Goal: Task Accomplishment & Management: Complete application form

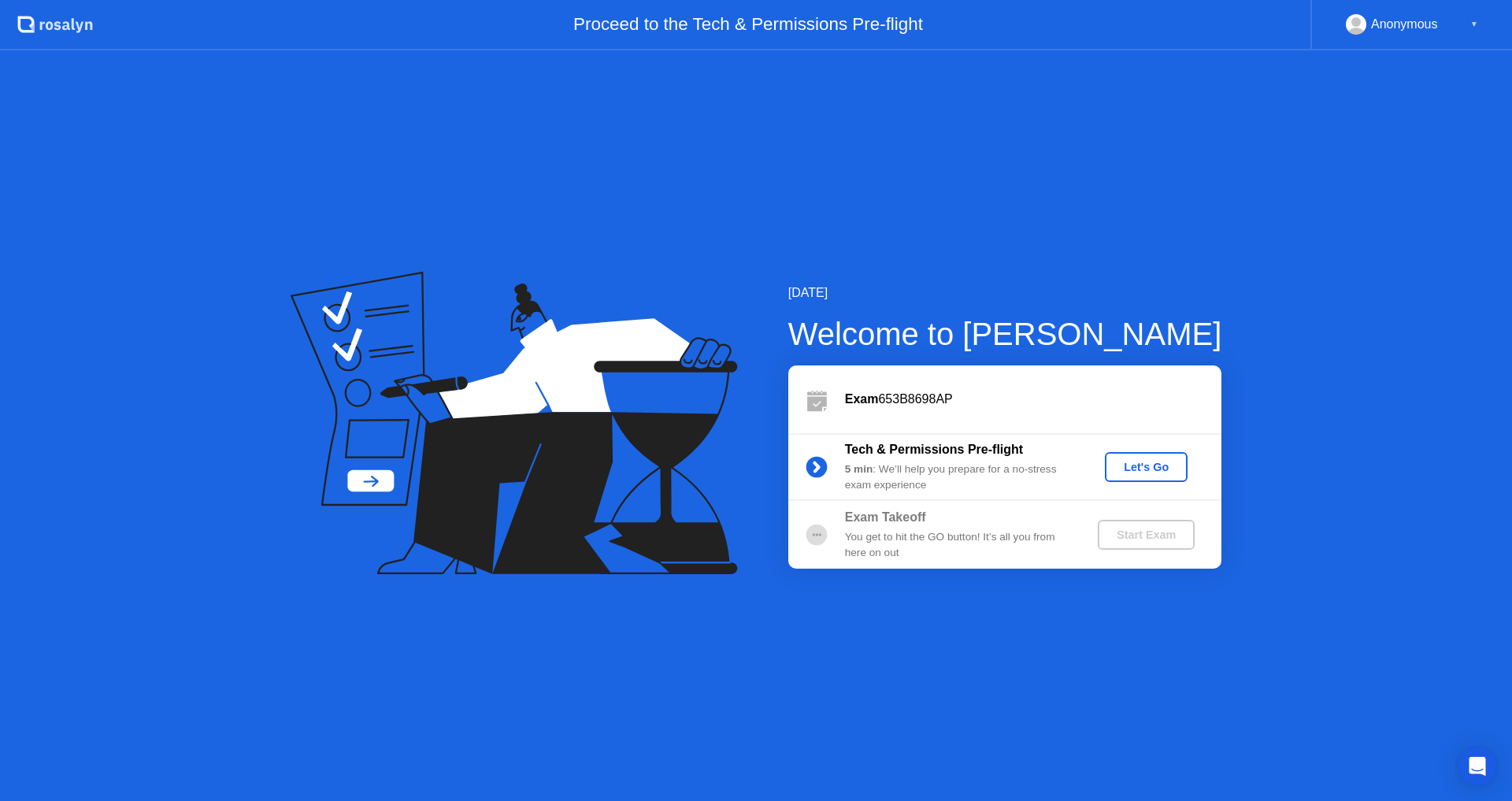
click at [1162, 462] on div "Let's Go" at bounding box center [1146, 467] width 70 height 13
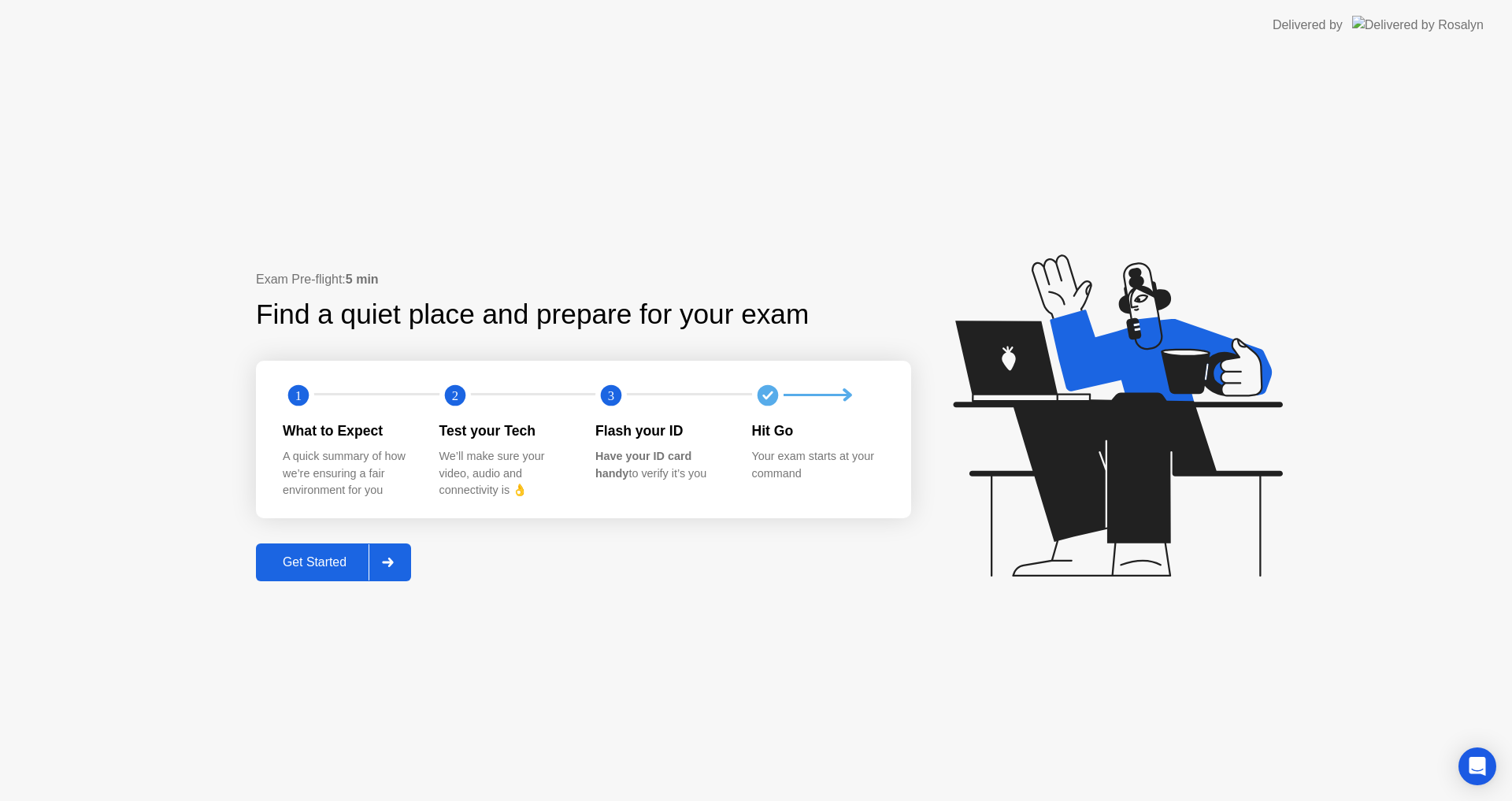
click at [329, 562] on div "Get Started" at bounding box center [315, 563] width 108 height 14
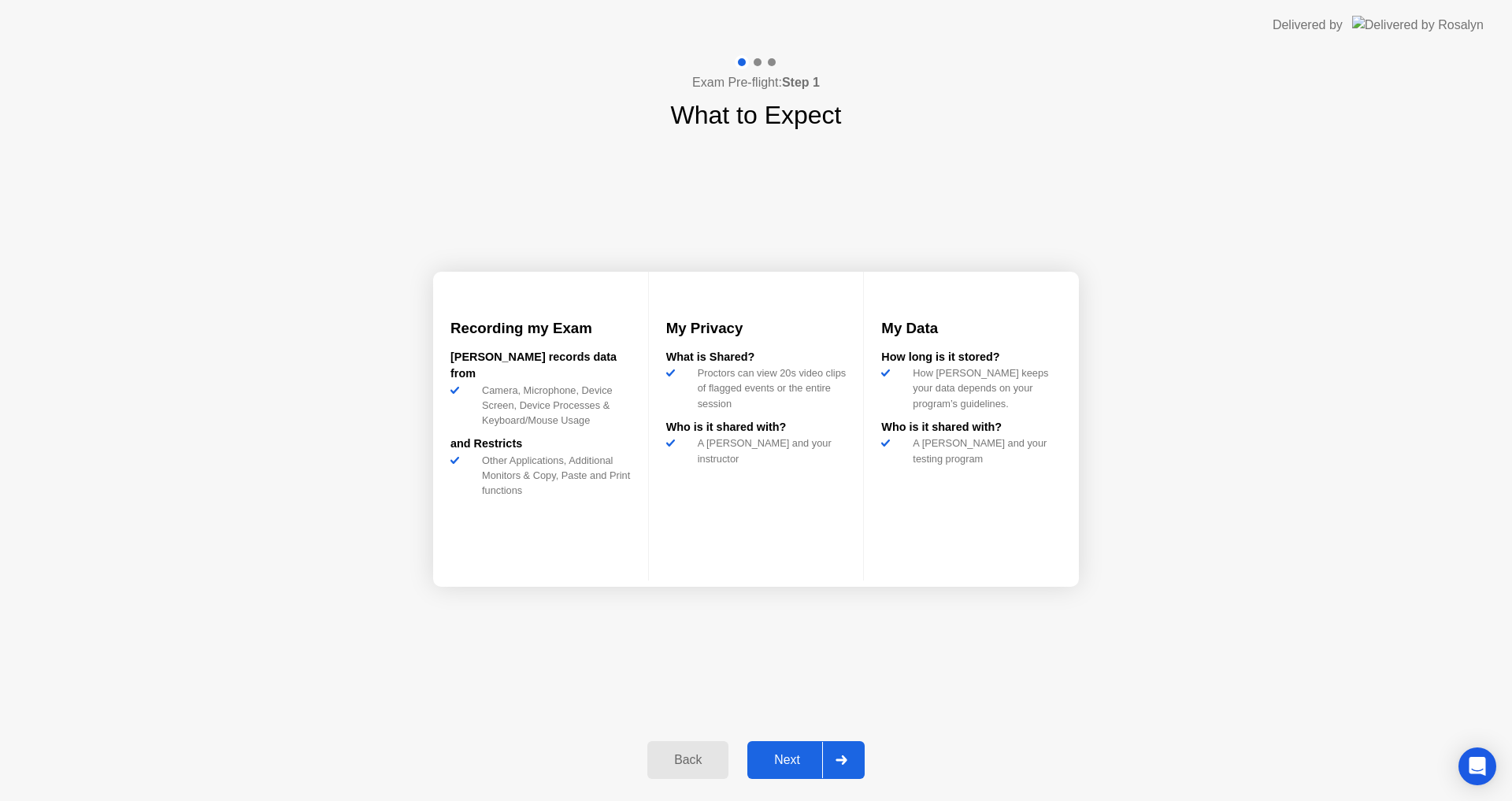
click at [841, 758] on icon at bounding box center [841, 760] width 12 height 10
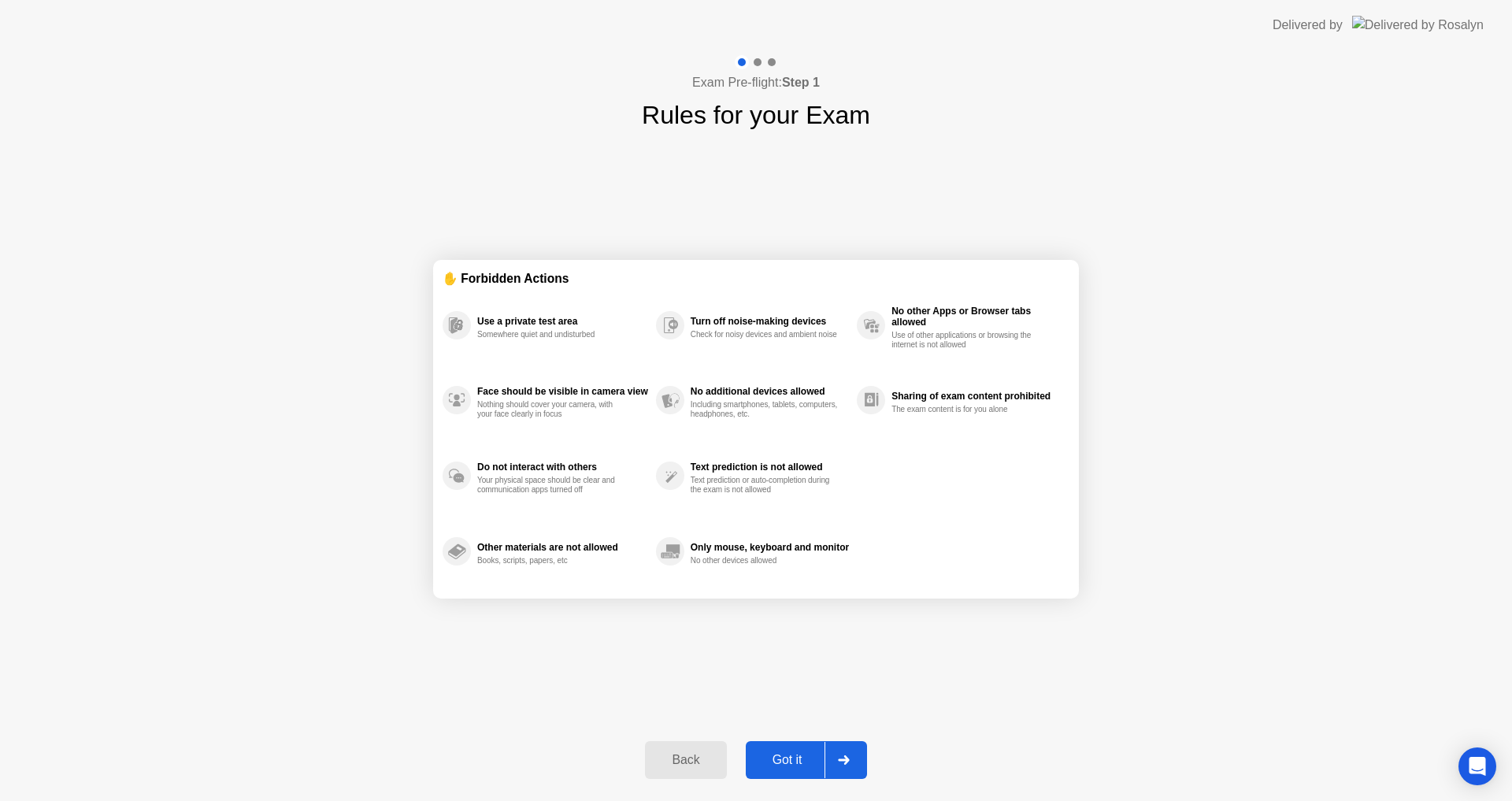
click at [795, 757] on div "Got it" at bounding box center [787, 760] width 74 height 14
select select "**********"
select select "*******"
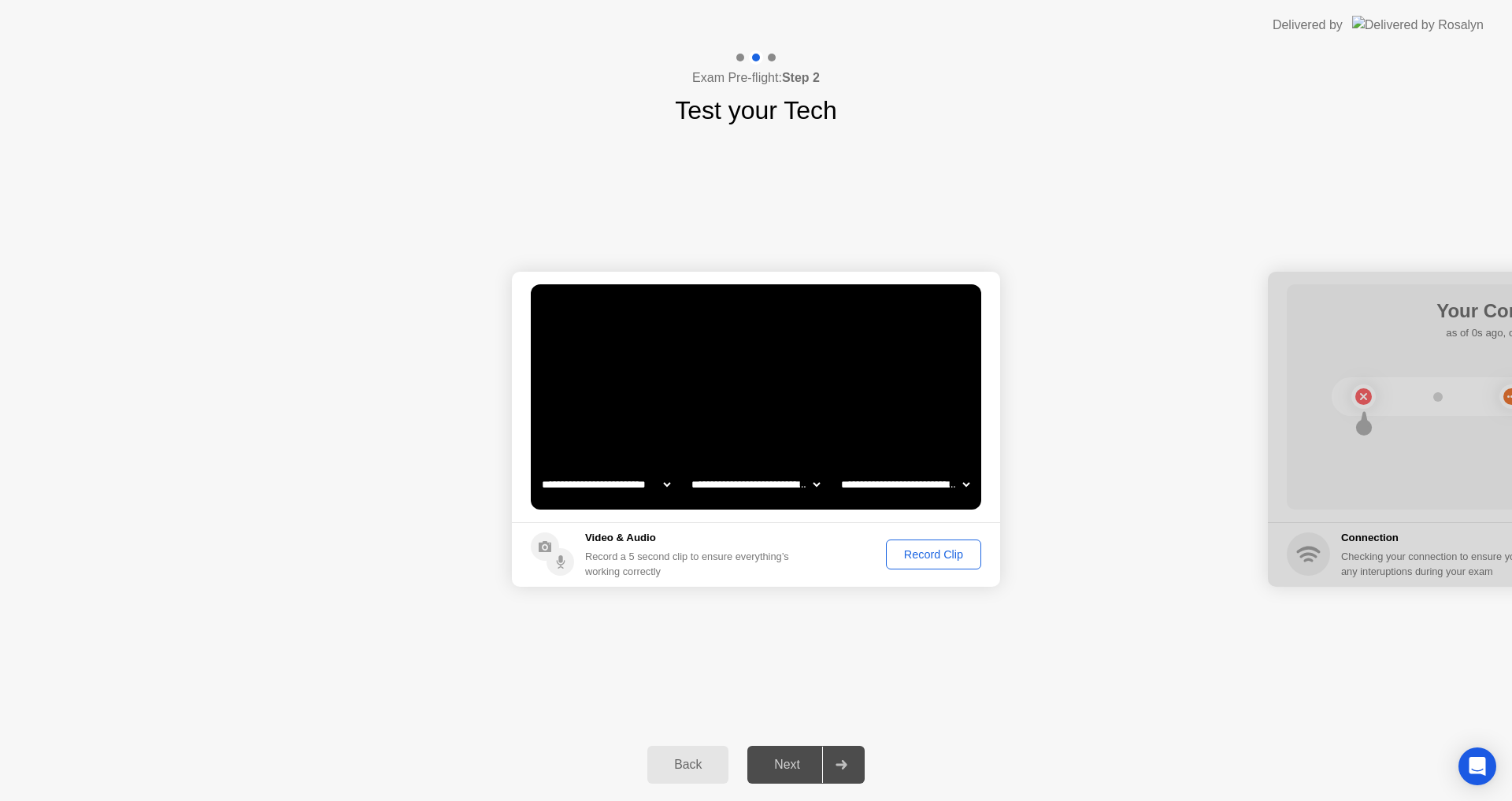
click at [923, 551] on div "Record Clip" at bounding box center [933, 555] width 84 height 13
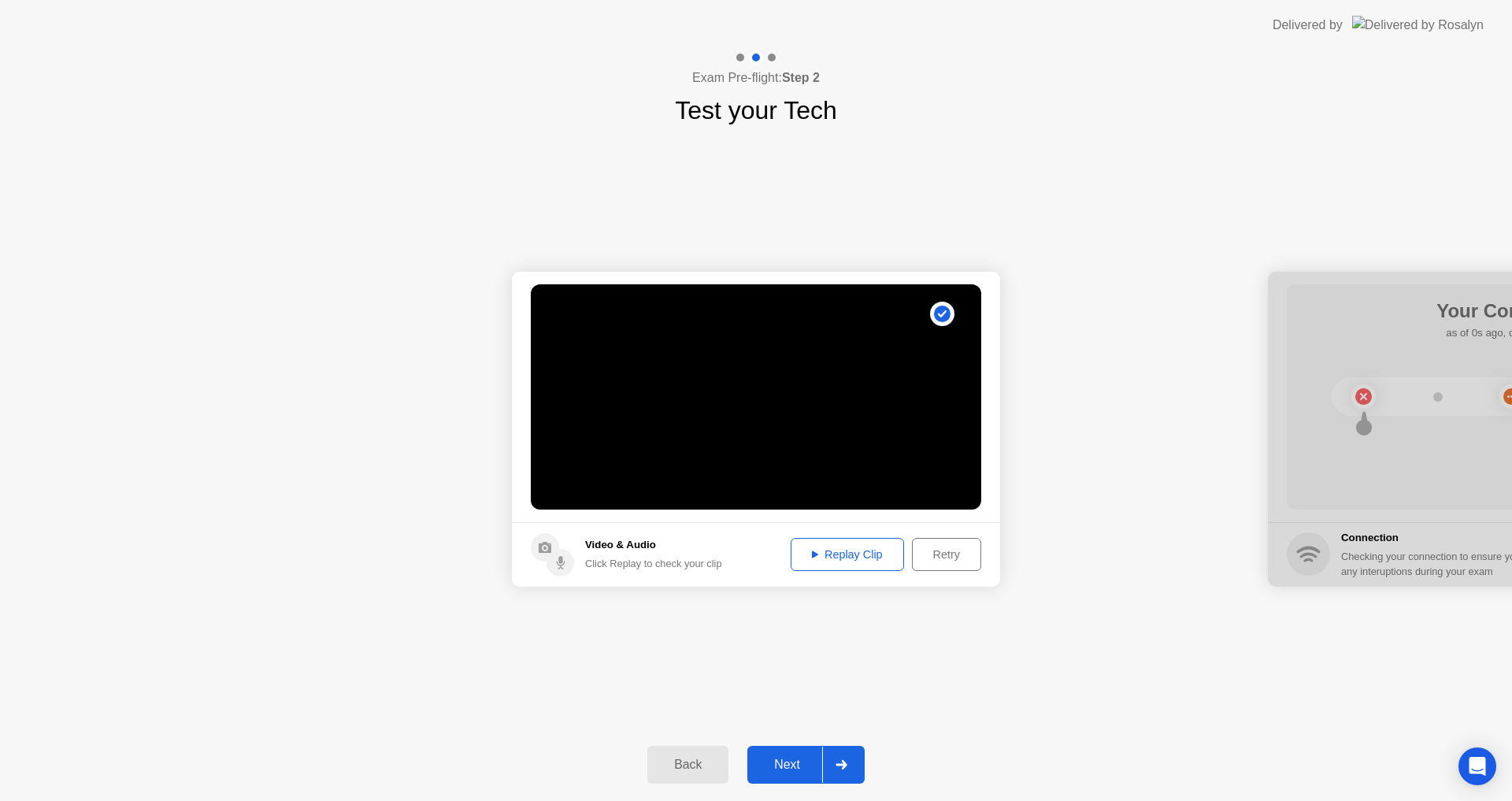
click at [850, 554] on div "Replay Clip" at bounding box center [847, 555] width 103 height 13
click at [791, 759] on div "Next" at bounding box center [786, 765] width 70 height 14
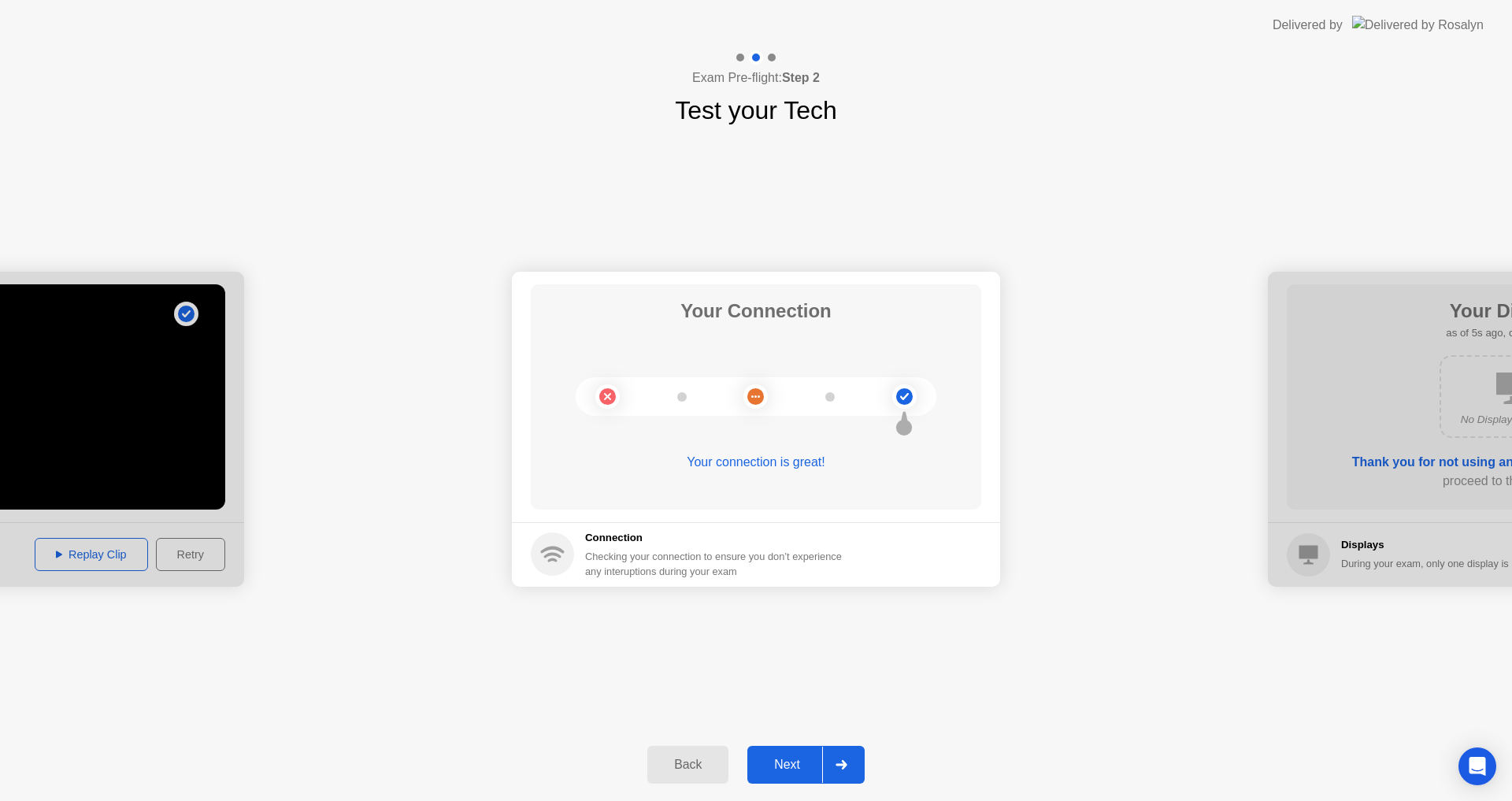
click at [793, 763] on div "Next" at bounding box center [786, 765] width 70 height 14
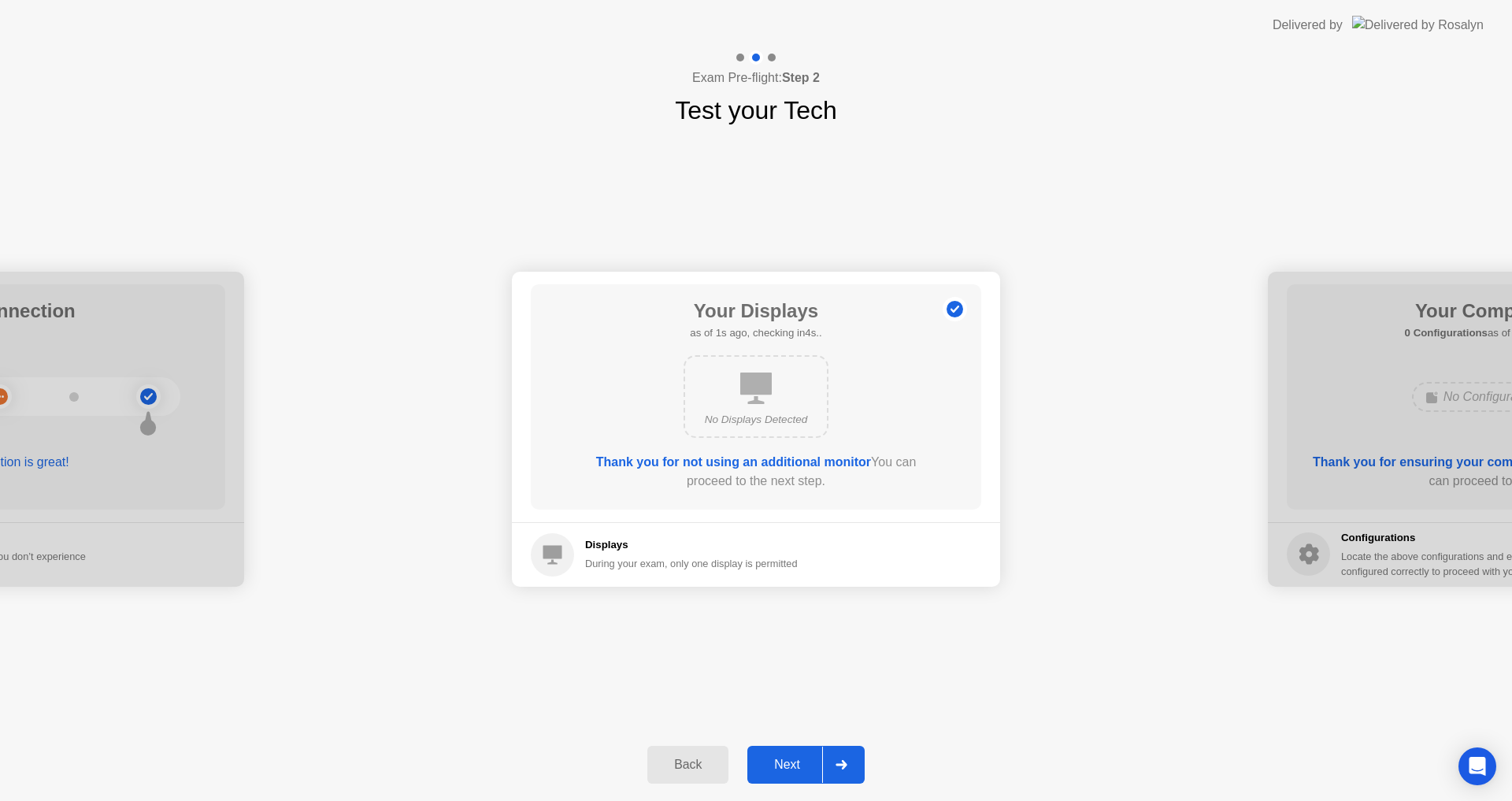
click at [790, 758] on div "Next" at bounding box center [786, 765] width 70 height 14
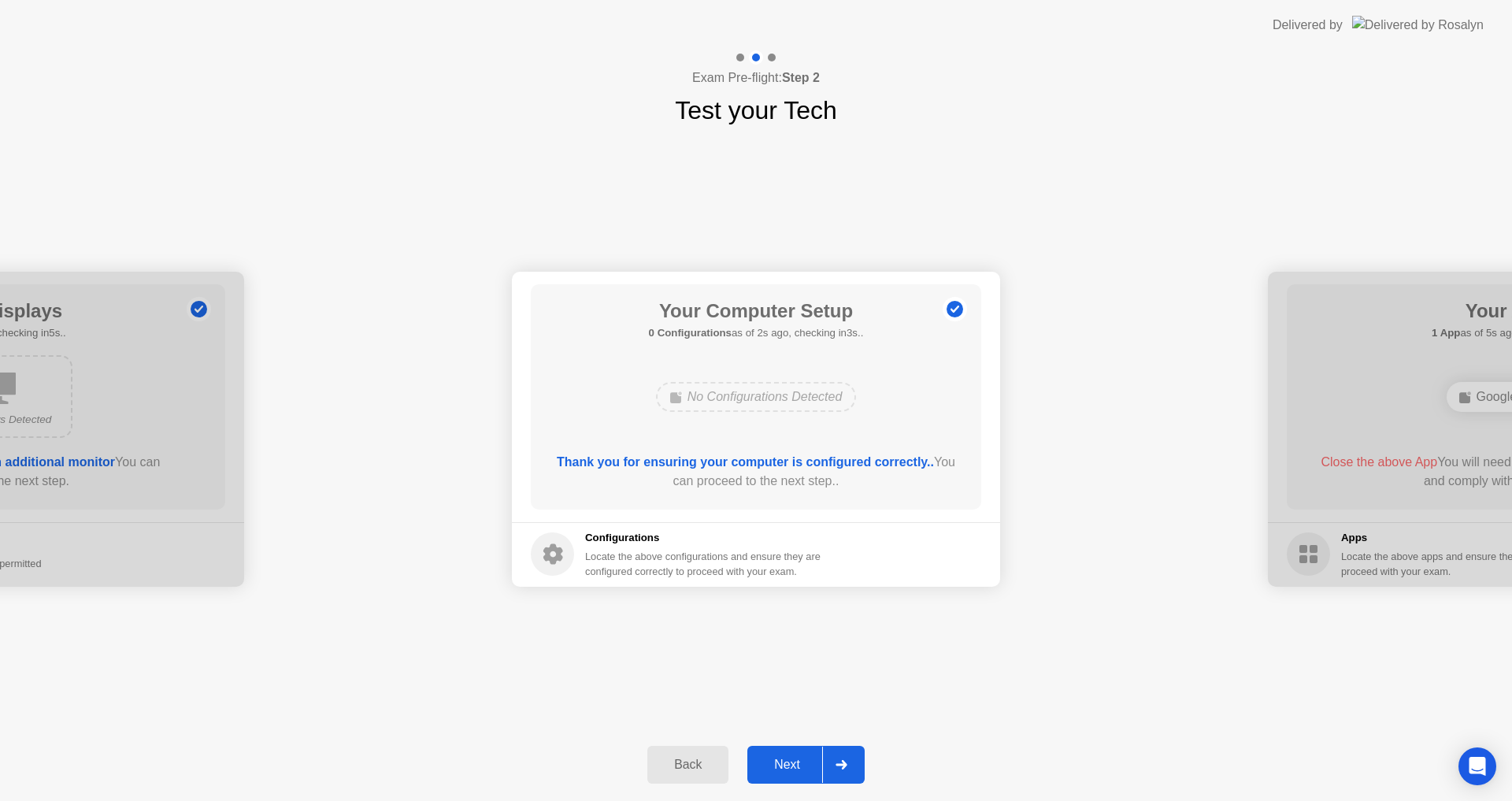
click at [795, 762] on div "Next" at bounding box center [786, 765] width 70 height 14
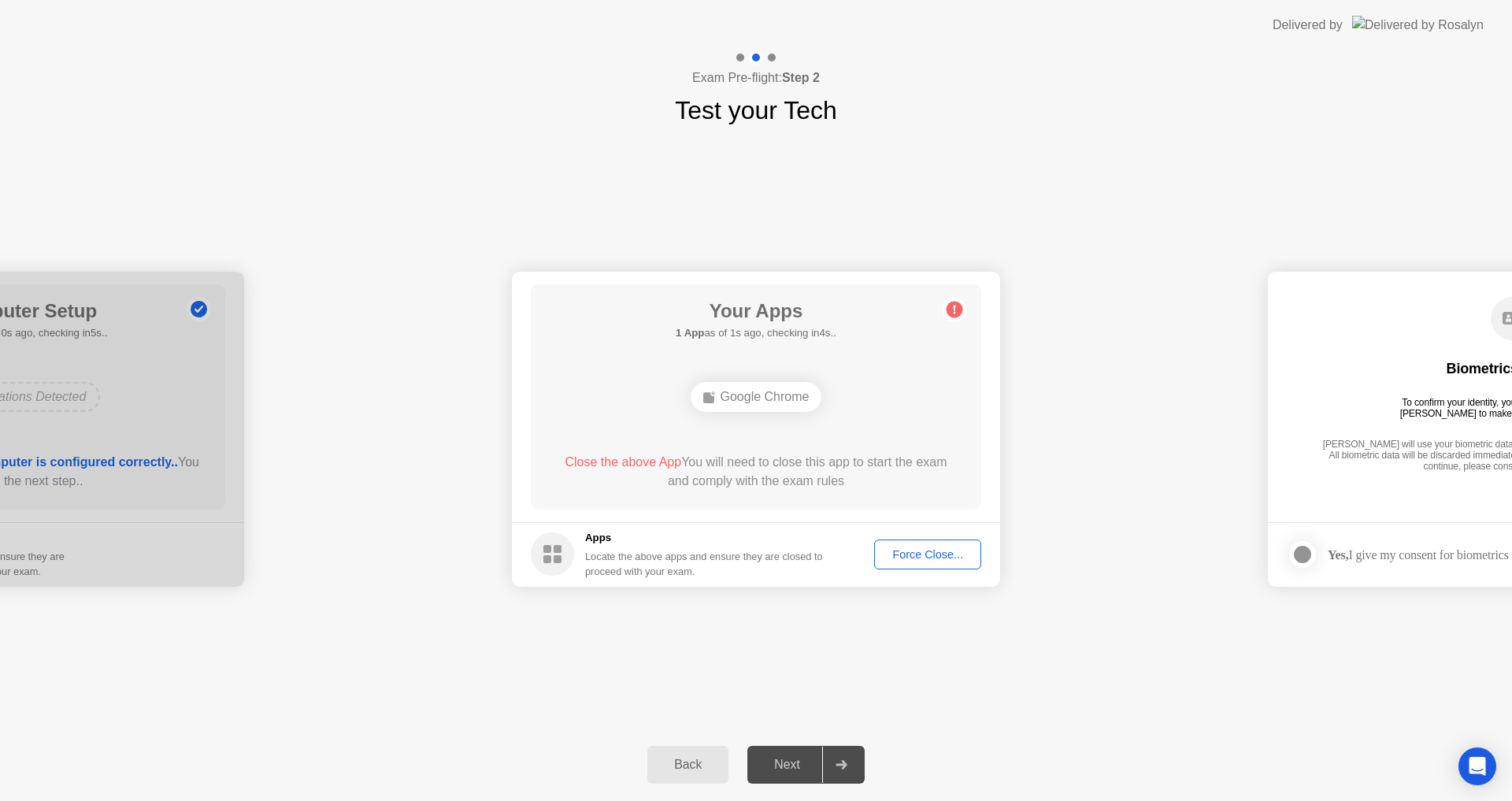
click at [908, 551] on div "Force Close..." at bounding box center [928, 555] width 96 height 13
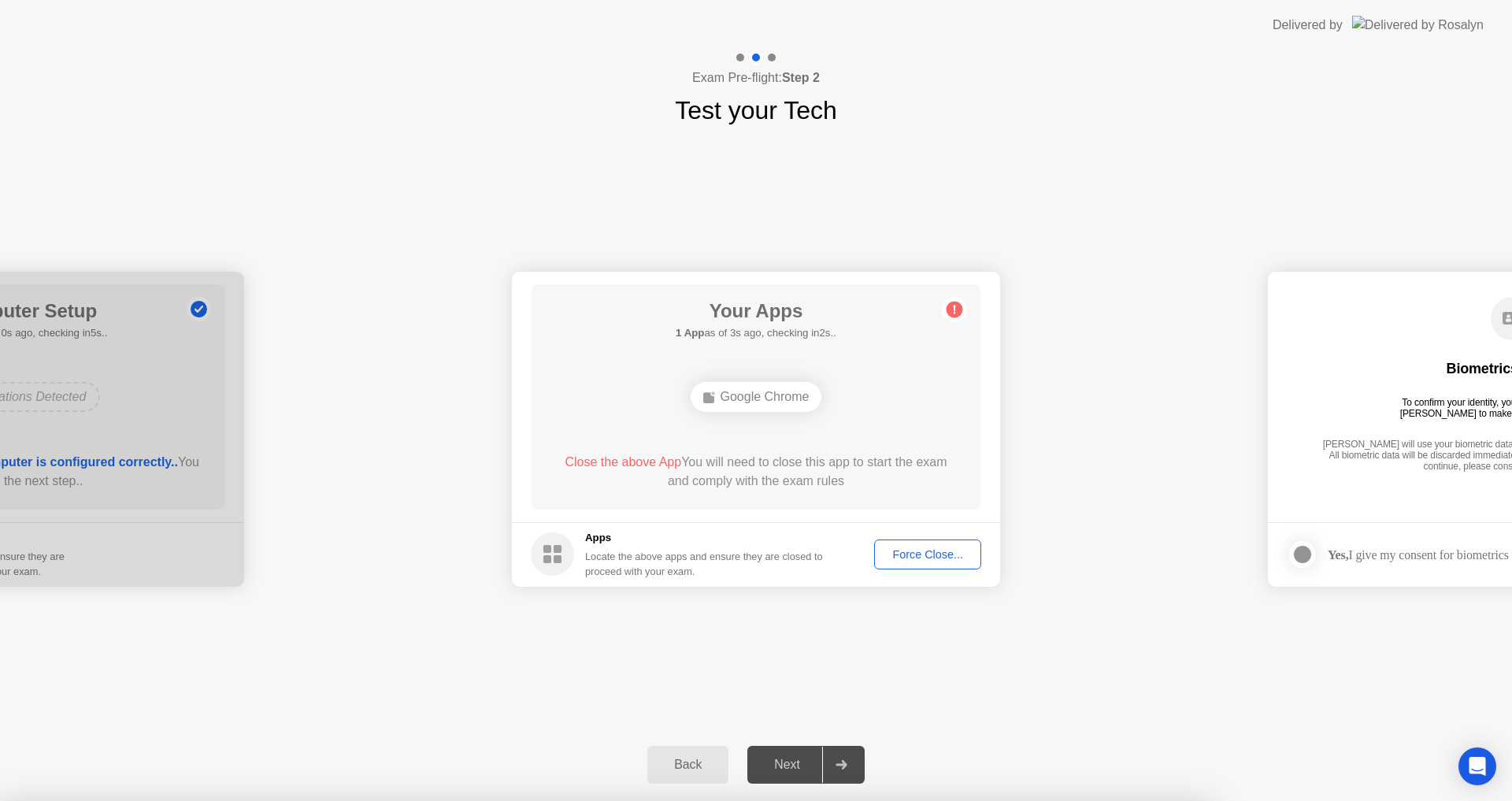
click at [835, 800] on div at bounding box center [756, 801] width 1512 height 0
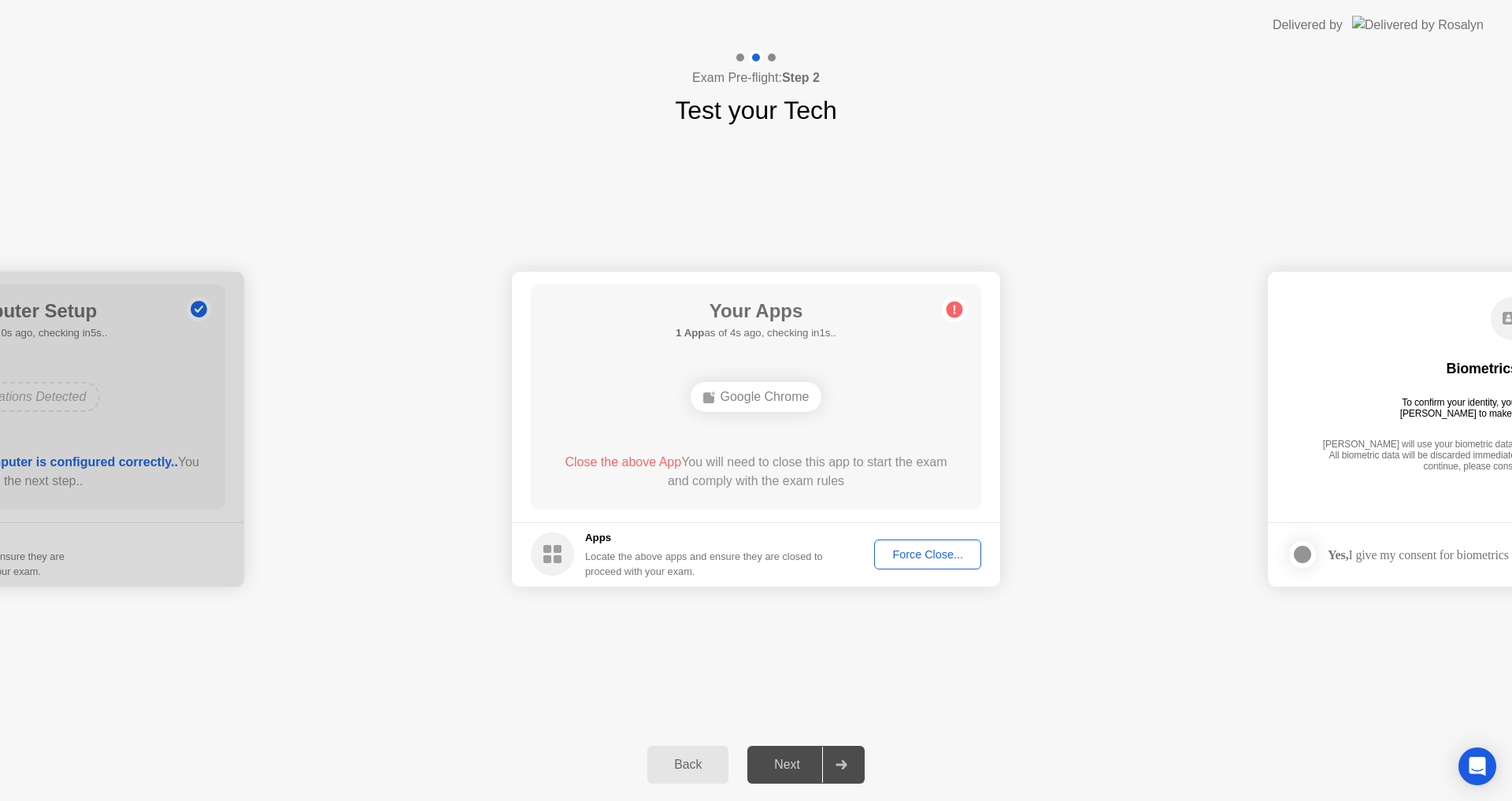
click at [740, 398] on div "Google Chrome" at bounding box center [757, 396] width 132 height 30
click at [925, 552] on div "Force Close..." at bounding box center [928, 555] width 96 height 13
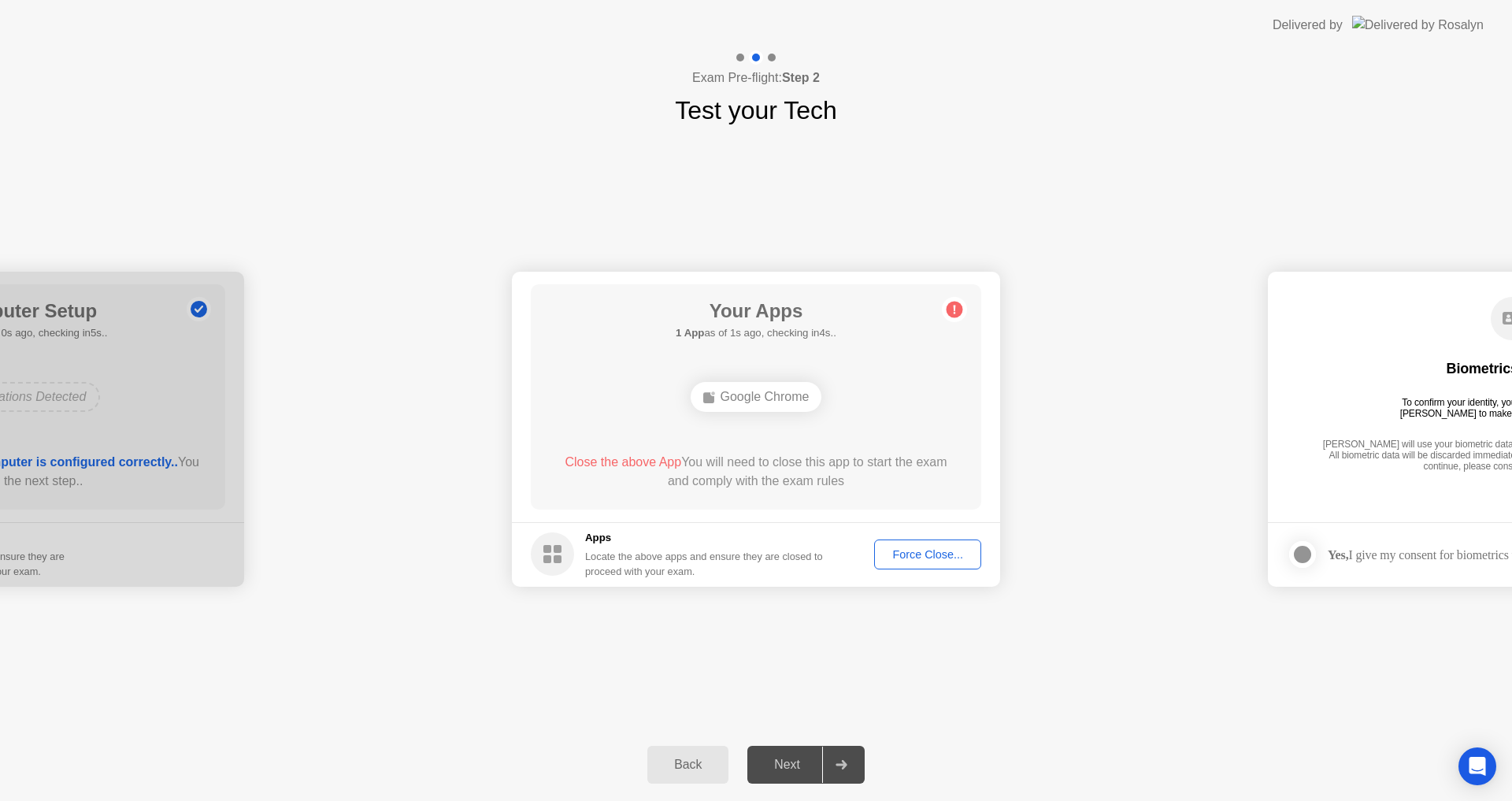
click at [909, 548] on div "Force Close..." at bounding box center [928, 555] width 96 height 13
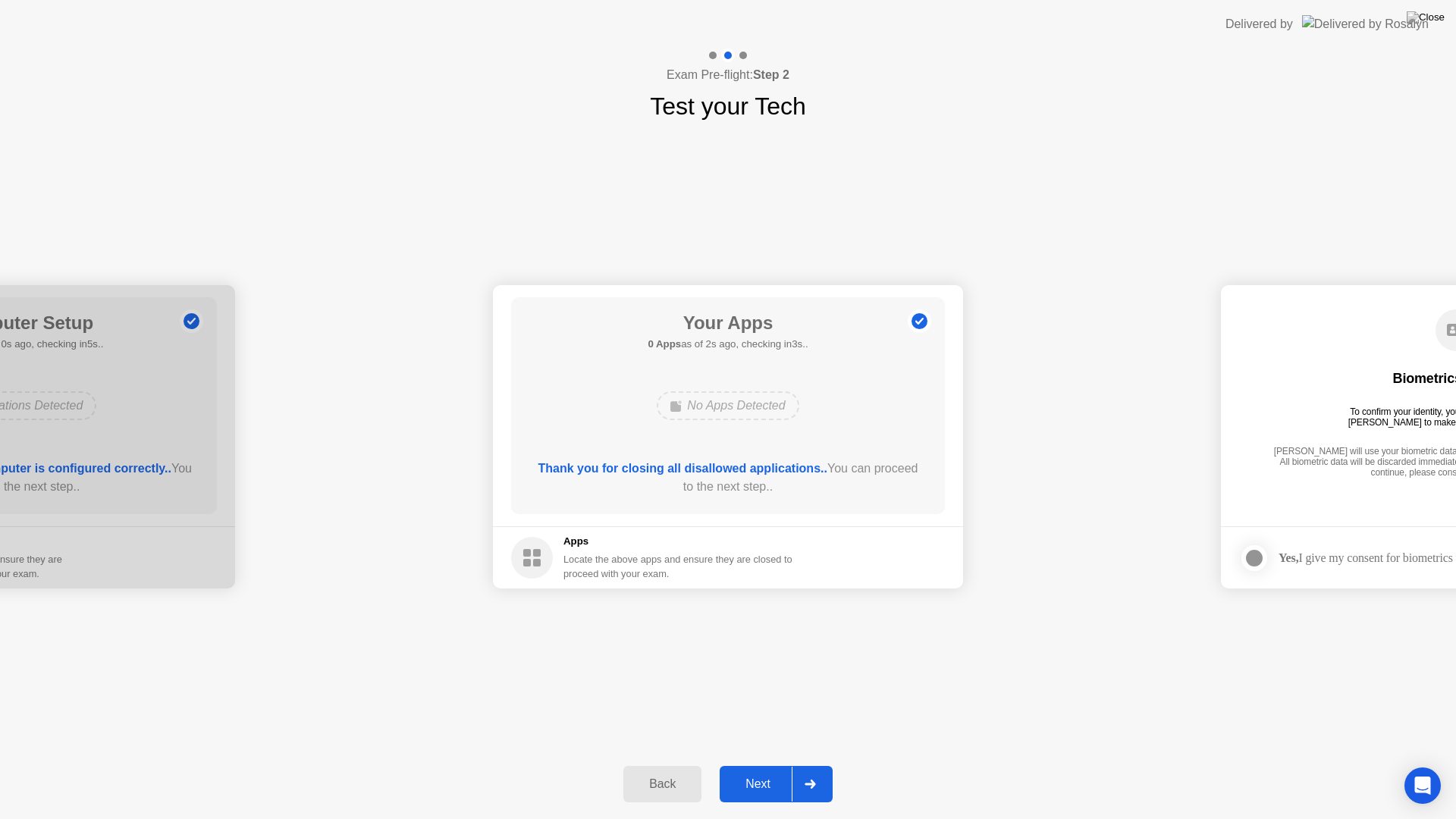
click at [768, 770] on div "Next" at bounding box center [757, 784] width 67 height 14
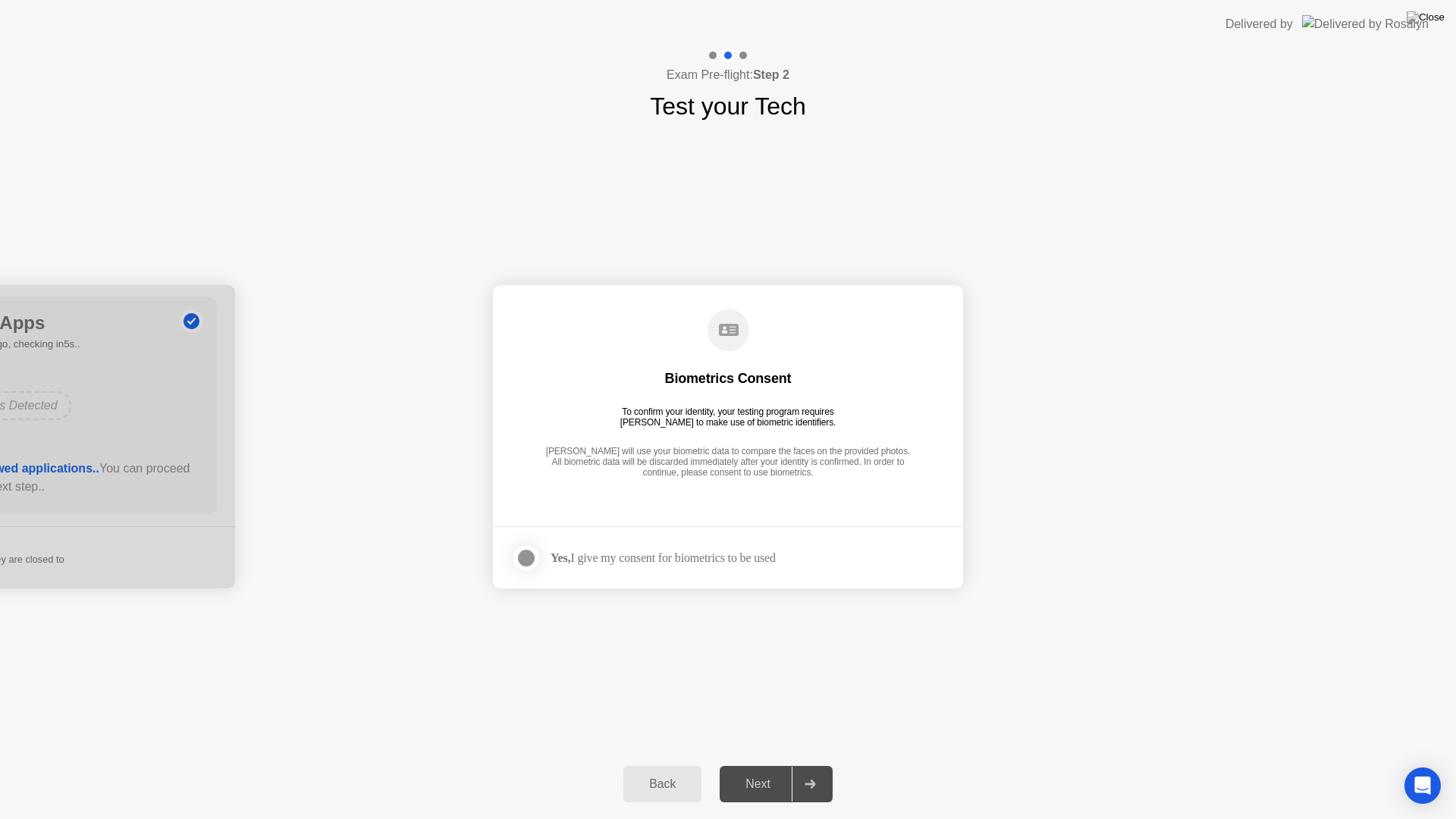
click at [597, 561] on div "Yes, I give my consent for biometrics to be used" at bounding box center [662, 557] width 225 height 15
click at [528, 556] on div at bounding box center [526, 558] width 19 height 19
click at [764, 770] on div "Next" at bounding box center [757, 784] width 67 height 14
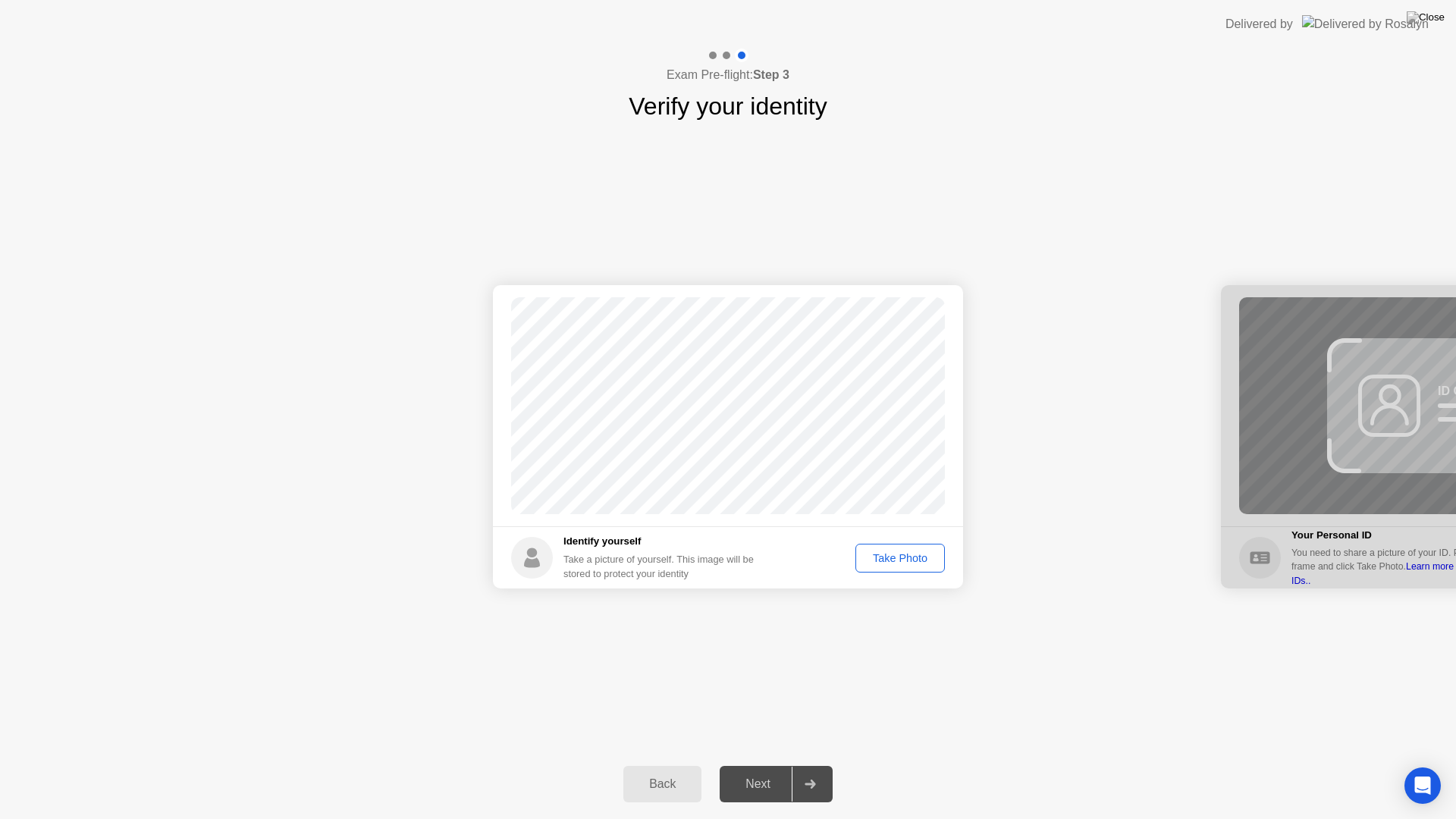
click at [883, 552] on div "Take Photo" at bounding box center [900, 558] width 79 height 12
click at [755, 770] on div "Next" at bounding box center [757, 784] width 67 height 14
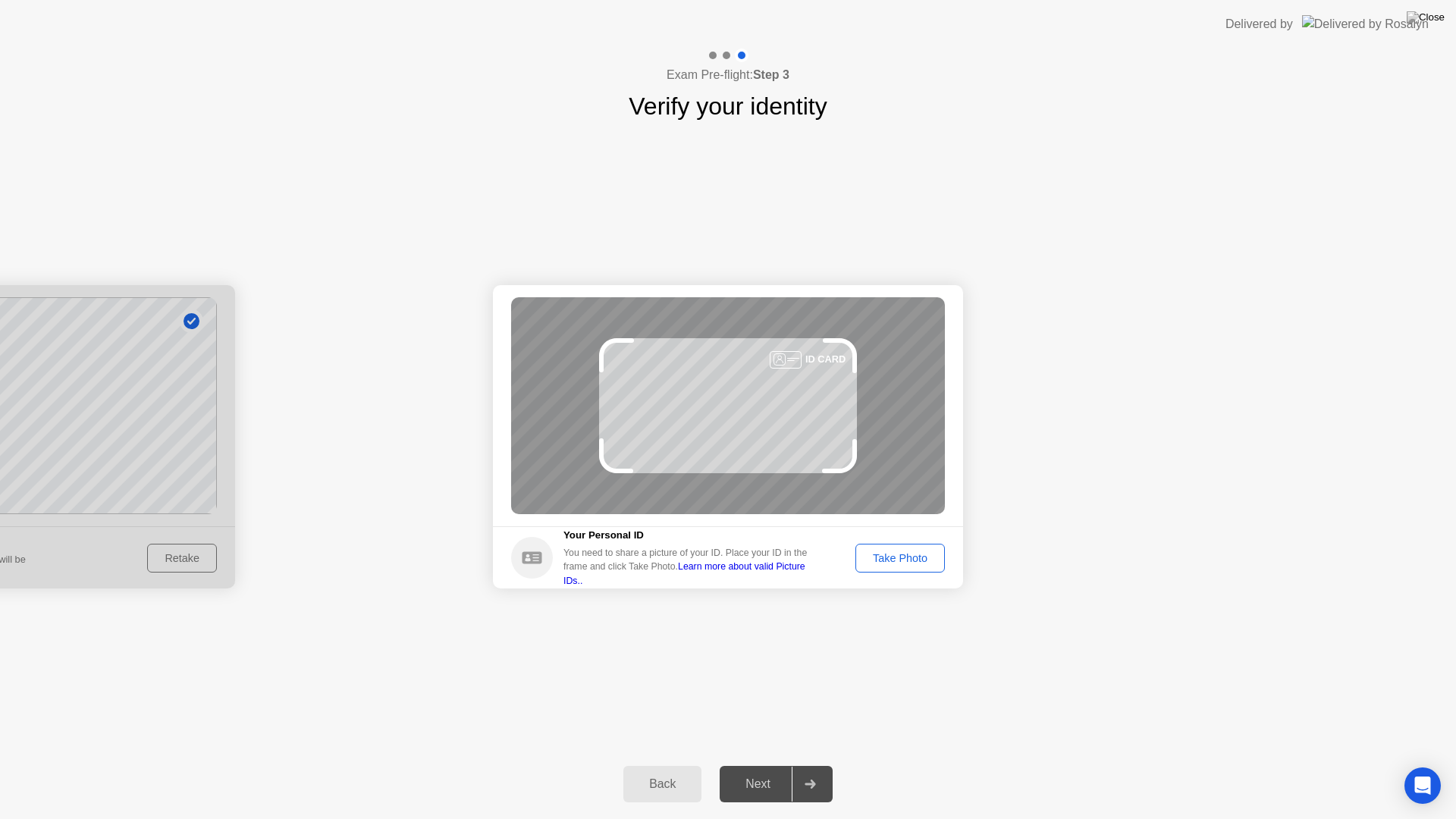
click at [819, 359] on div "ID CARD" at bounding box center [825, 359] width 40 height 15
click at [819, 360] on div "ID CARD" at bounding box center [825, 359] width 40 height 15
click at [890, 554] on div "Take Photo" at bounding box center [900, 558] width 79 height 12
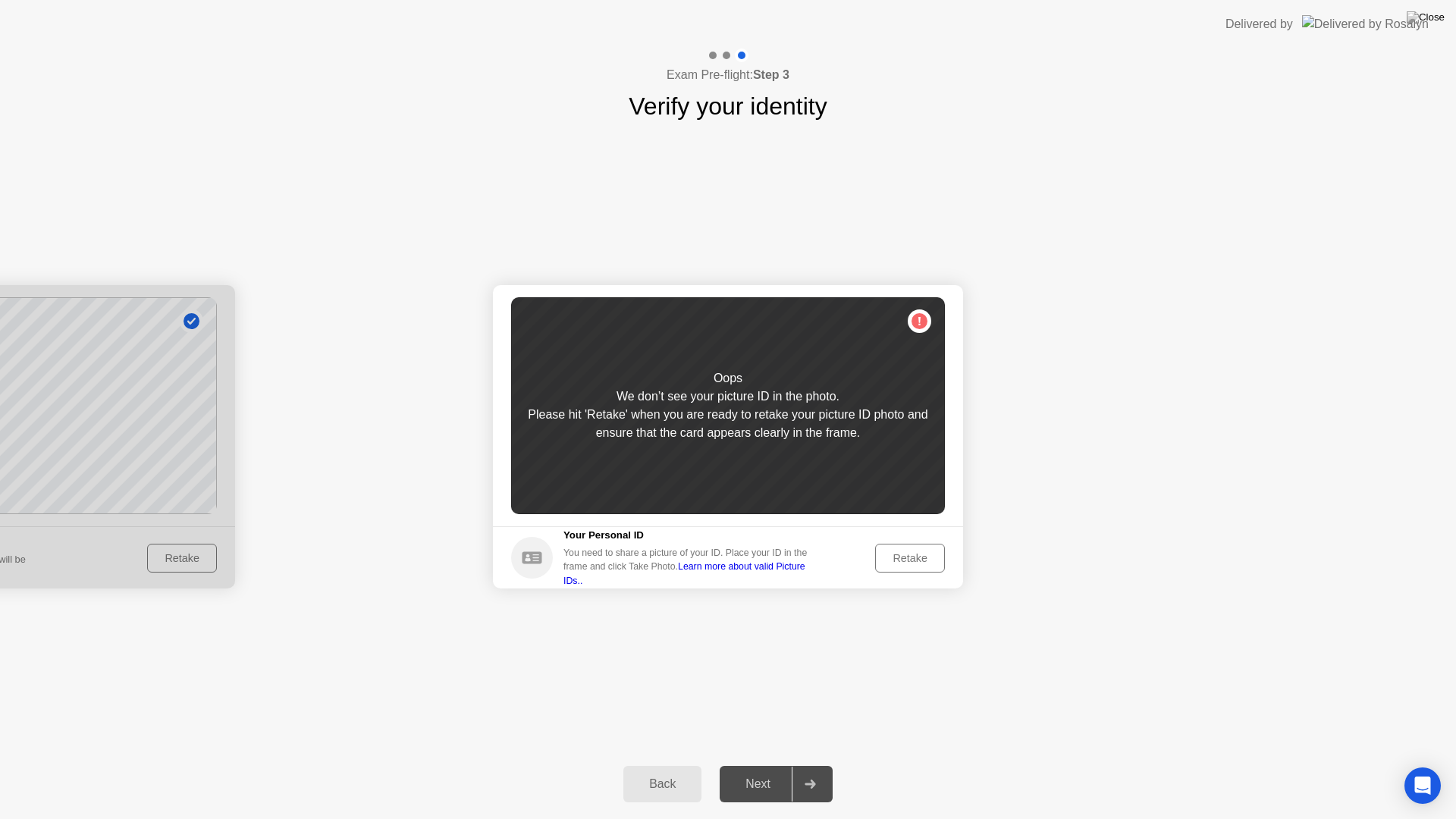
click at [774, 457] on div "Oops We don’t see your picture ID in the photo. Please hit 'Retake' when you ar…" at bounding box center [727, 406] width 434 height 217
click at [781, 394] on div "We don’t see your picture ID in the photo." at bounding box center [728, 396] width 223 height 19
click at [805, 569] on link "Learn more about valid Picture IDs.." at bounding box center [684, 573] width 242 height 24
click at [893, 556] on div "Retake" at bounding box center [910, 558] width 60 height 12
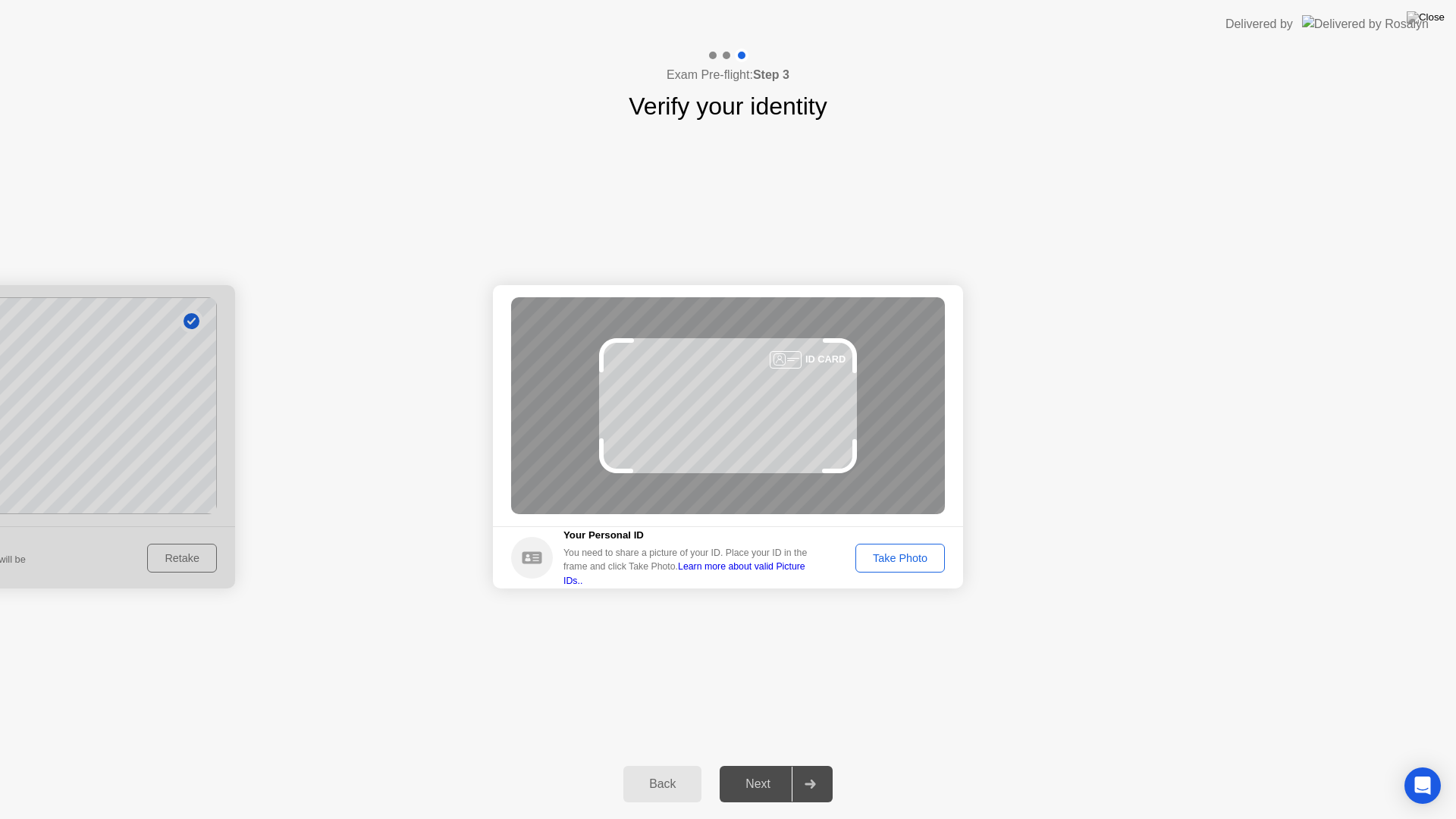
click at [698, 571] on link "Learn more about valid Picture IDs.." at bounding box center [684, 573] width 242 height 24
click at [1359, 24] on img at bounding box center [1366, 24] width 127 height 18
drag, startPoint x: 563, startPoint y: 559, endPoint x: 692, endPoint y: 573, distance: 129.8
click at [680, 573] on div "You need to share a picture of your ID. Place your ID in the frame and click Ta…" at bounding box center [691, 567] width 255 height 42
click at [706, 573] on link "Learn more about valid Picture IDs.." at bounding box center [684, 573] width 242 height 24
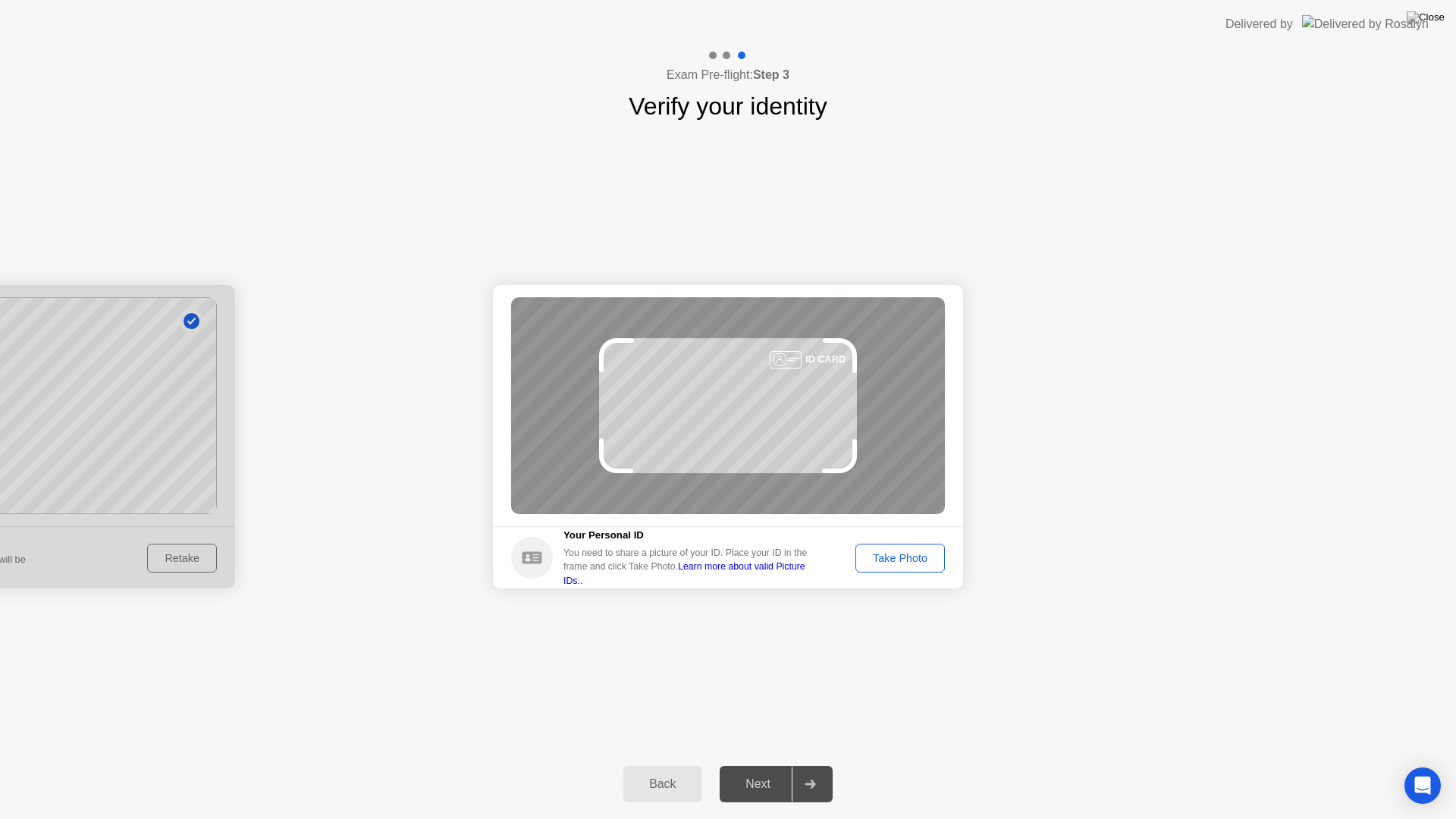
drag, startPoint x: 1157, startPoint y: 260, endPoint x: 1257, endPoint y: 145, distance: 152.4
click at [1157, 260] on div "Success Photo is correctly taken Identify yourself Take a picture of yourself. …" at bounding box center [728, 437] width 1456 height 625
click at [1434, 18] on img at bounding box center [1425, 18] width 38 height 12
click at [585, 571] on div "You need to share a picture of your ID. Place your ID in the frame and click Ta…" at bounding box center [691, 567] width 255 height 42
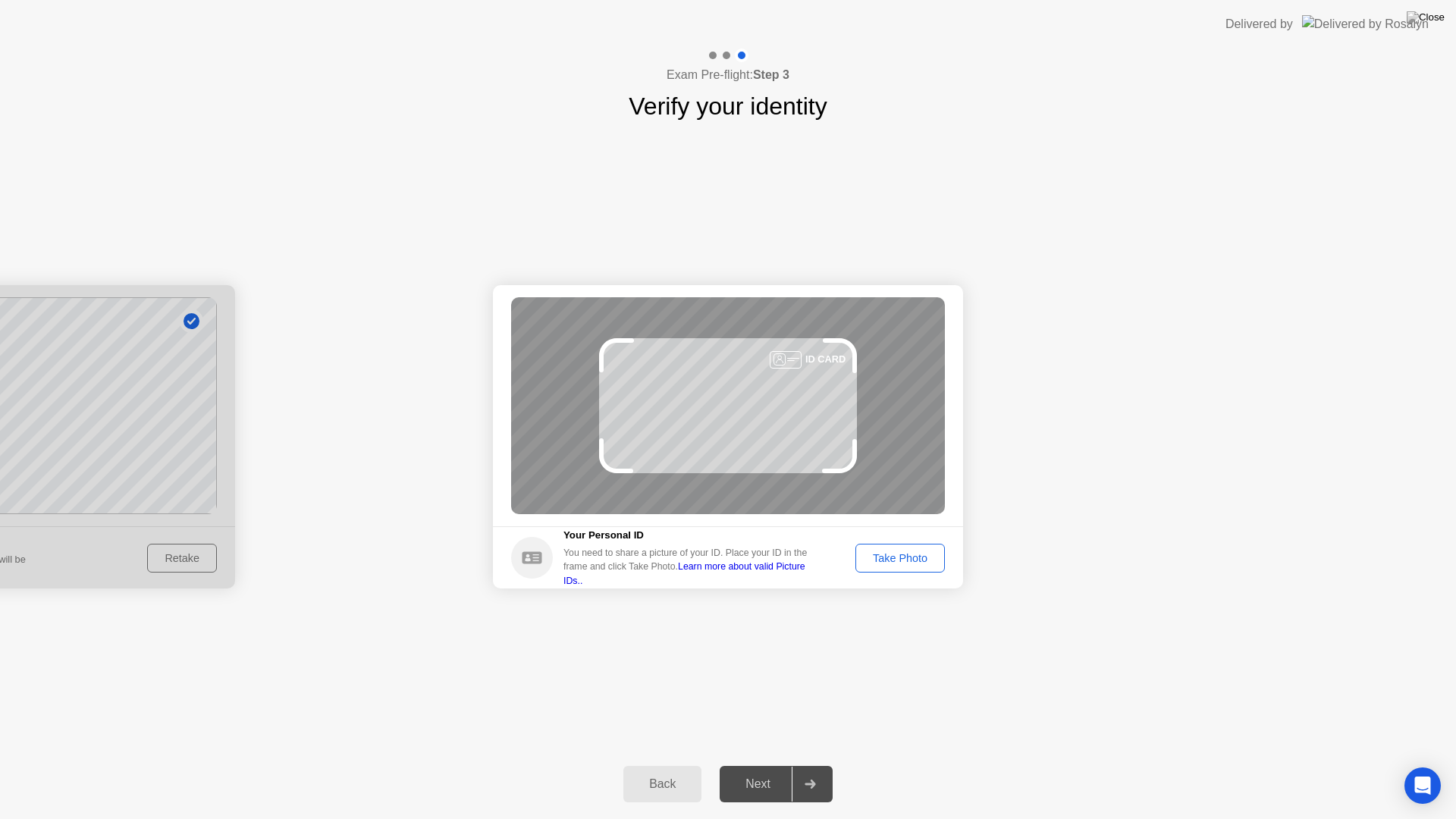
click at [791, 559] on div "You need to share a picture of your ID. Place your ID in the frame and click Ta…" at bounding box center [691, 567] width 255 height 42
click at [726, 573] on link "Learn more about valid Picture IDs.." at bounding box center [684, 573] width 242 height 24
click at [805, 573] on link "Learn more about valid Picture IDs.." at bounding box center [684, 573] width 242 height 24
click at [885, 552] on div "Take Photo" at bounding box center [900, 558] width 79 height 12
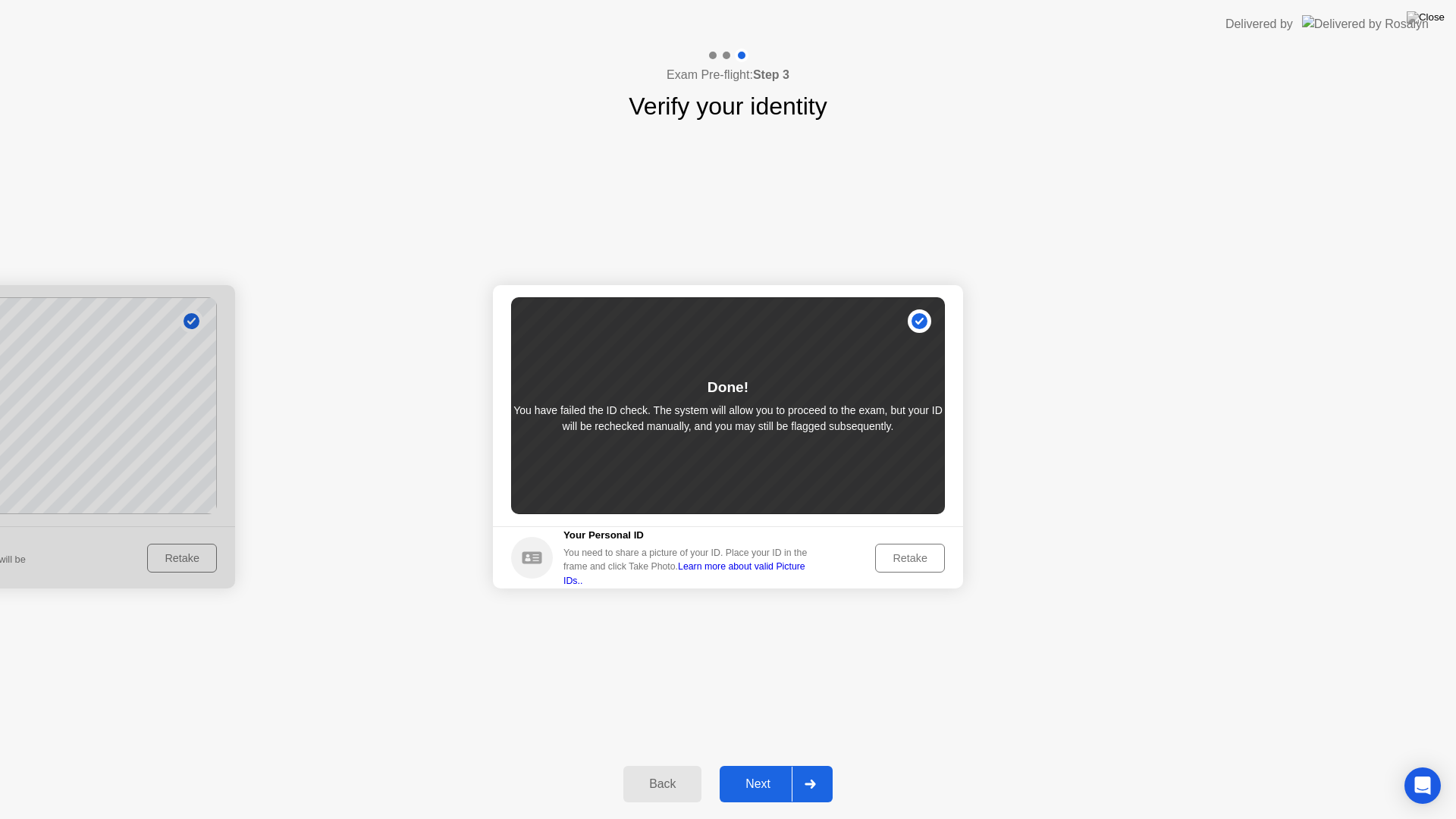
click at [920, 321] on div "Done! You have failed the ID check. The system will allow you to proceed to the…" at bounding box center [727, 406] width 434 height 217
click at [920, 320] on div "Done! You have failed the ID check. The system will allow you to proceed to the…" at bounding box center [727, 406] width 434 height 217
click at [895, 557] on div "Retake" at bounding box center [910, 558] width 60 height 12
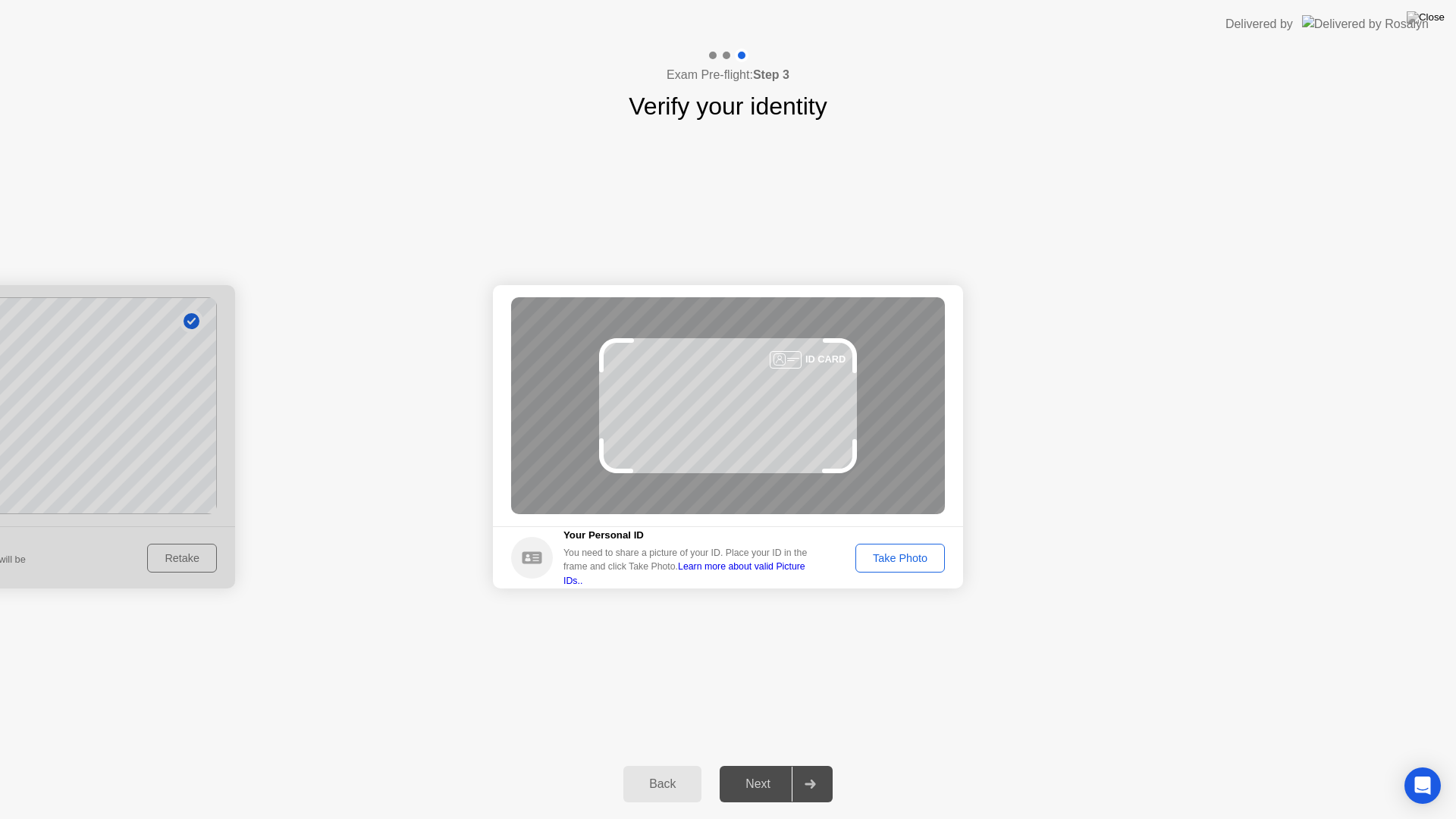
click at [900, 555] on div "Take Photo" at bounding box center [900, 558] width 79 height 12
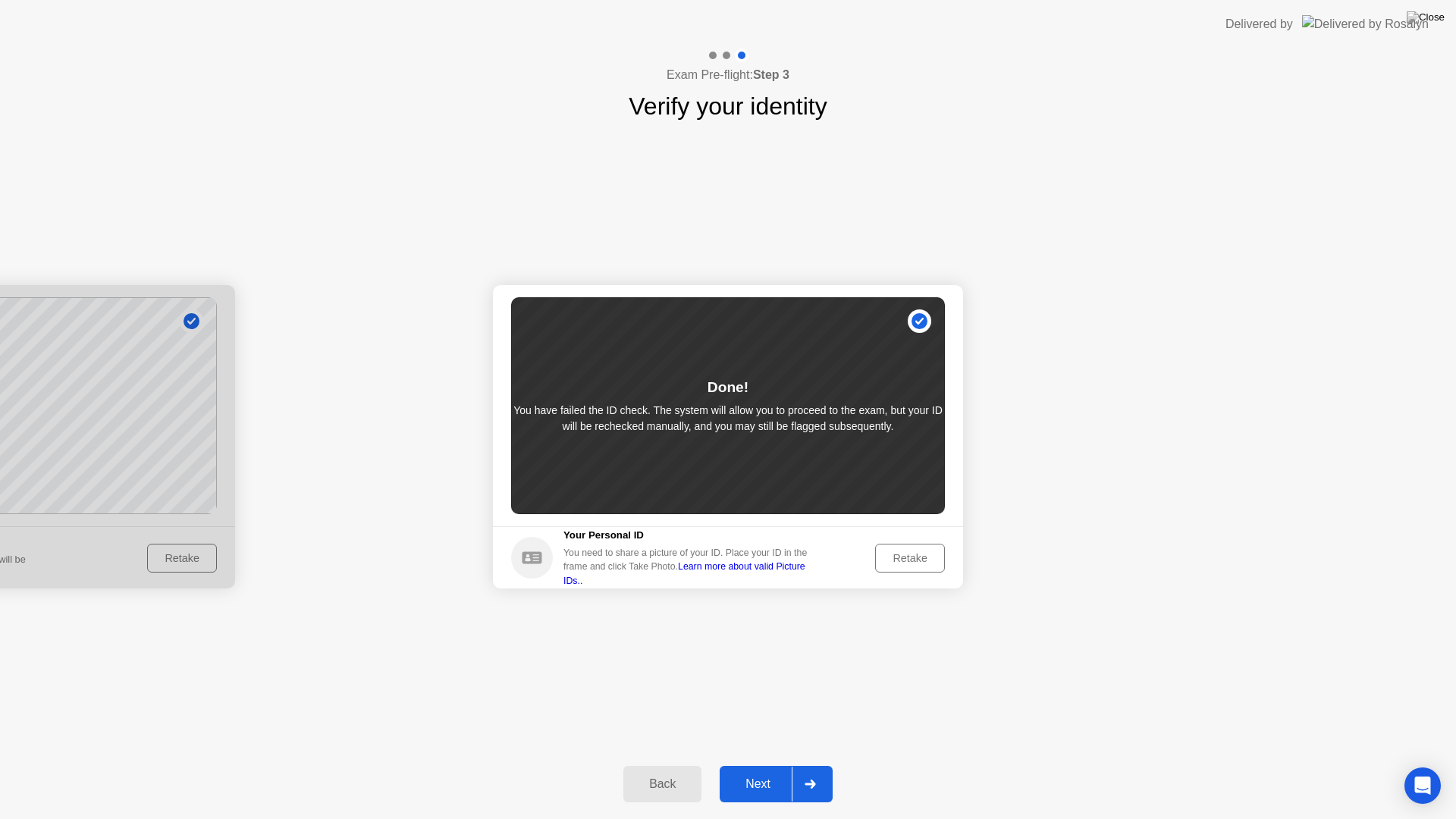
click at [757, 770] on div "Next" at bounding box center [757, 784] width 67 height 14
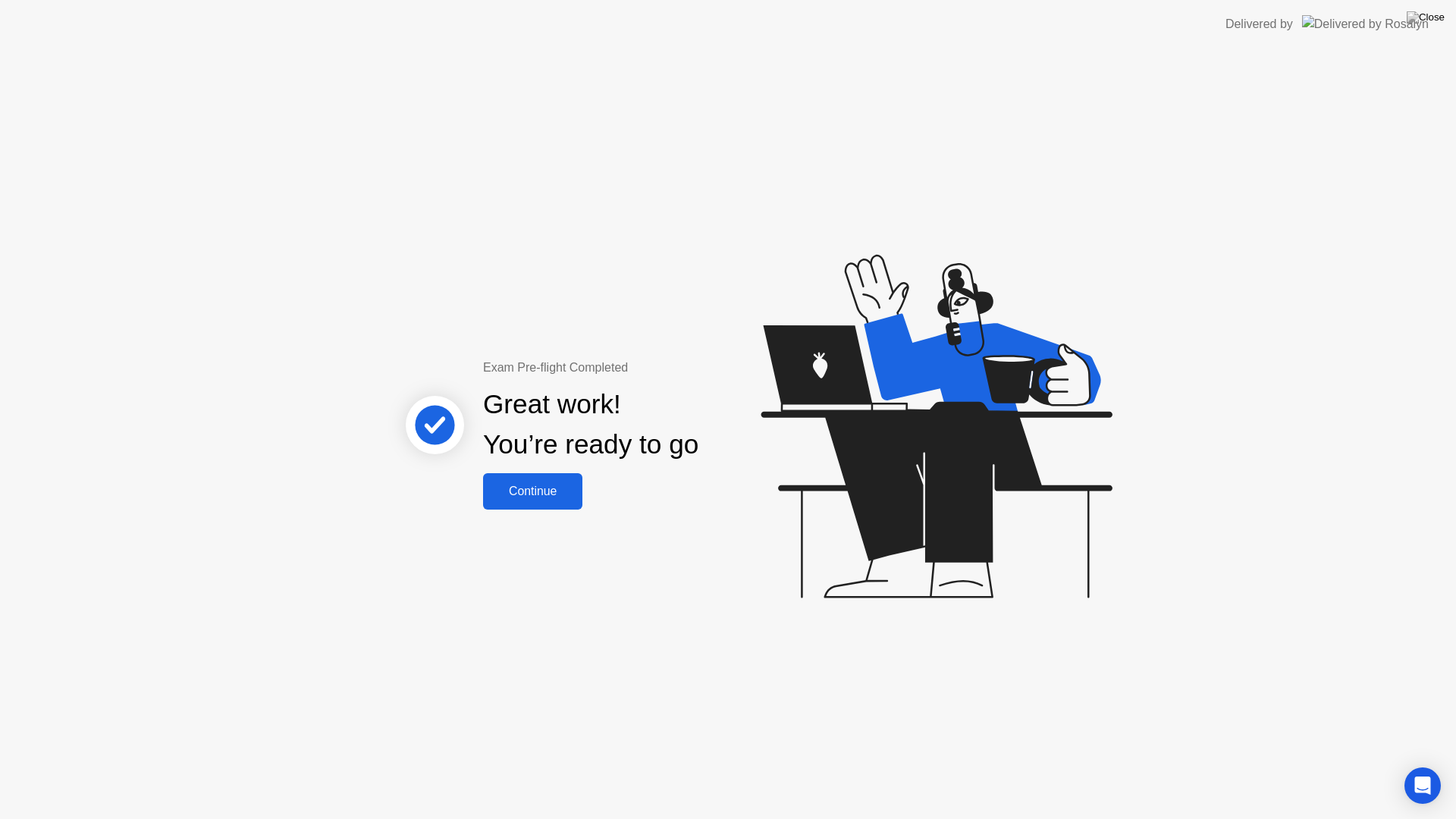
click at [540, 491] on div "Continue" at bounding box center [532, 491] width 90 height 14
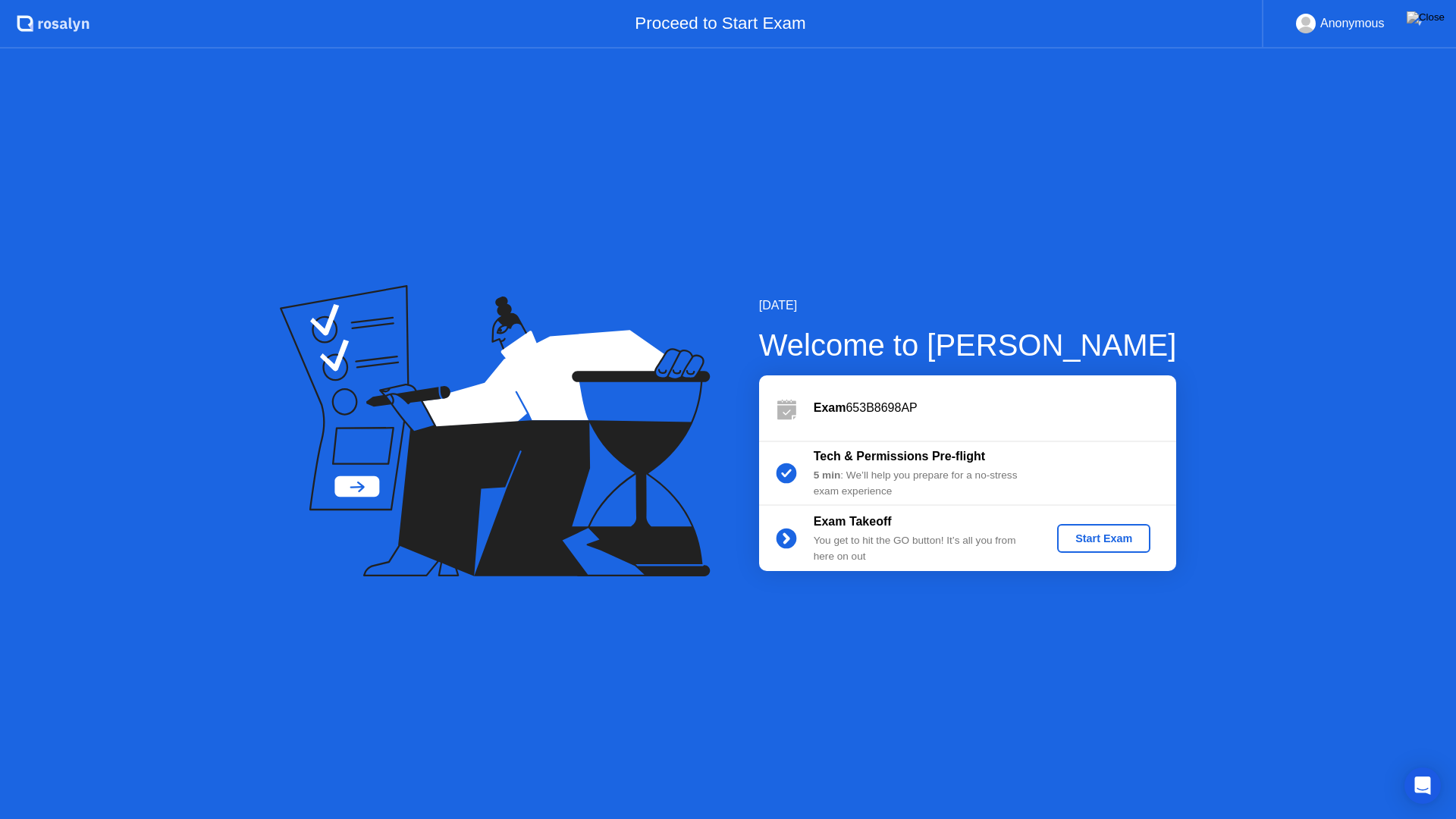
click at [1089, 535] on div "Start Exam" at bounding box center [1104, 539] width 81 height 12
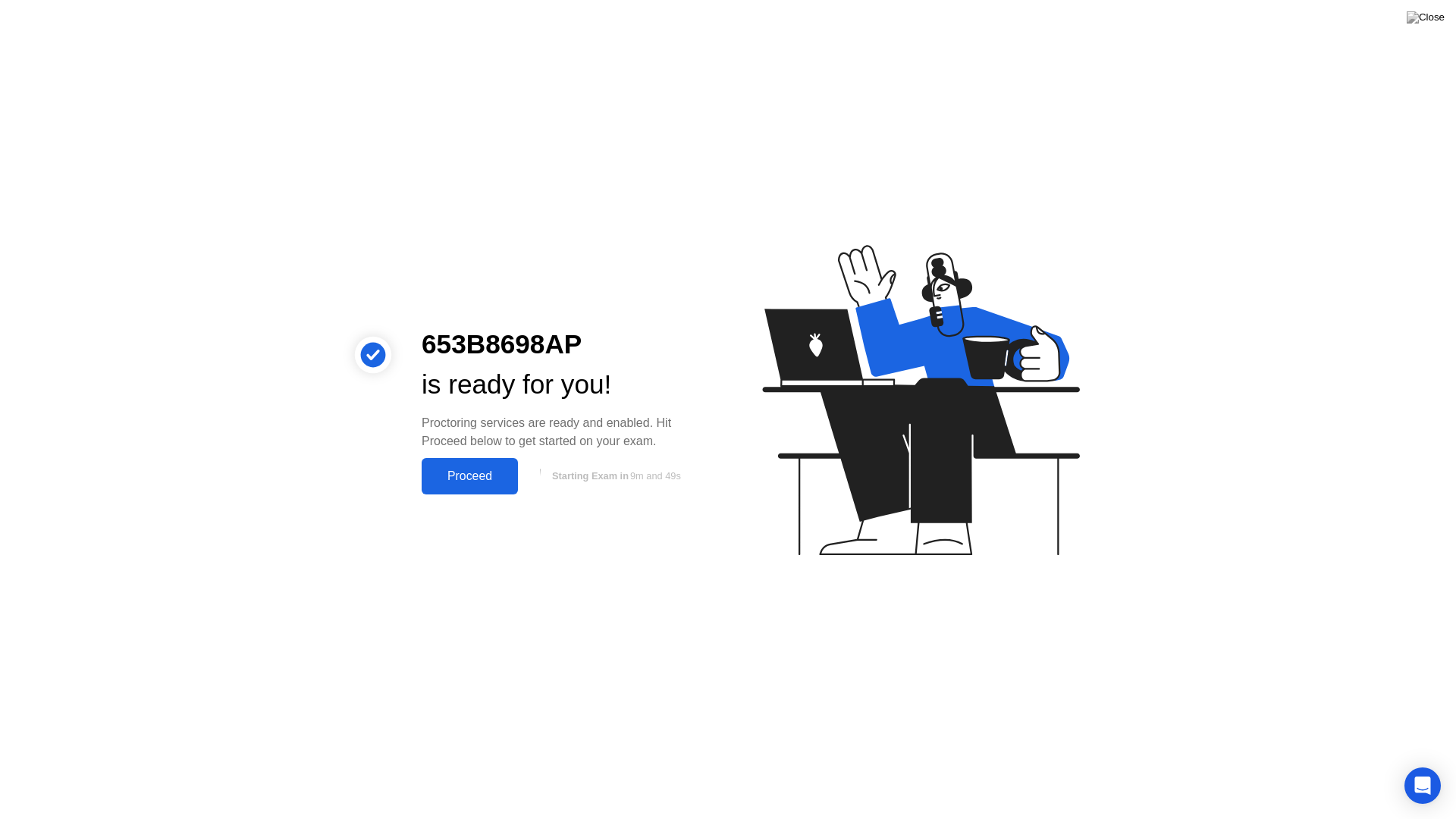
click at [468, 471] on div "Proceed" at bounding box center [470, 476] width 87 height 14
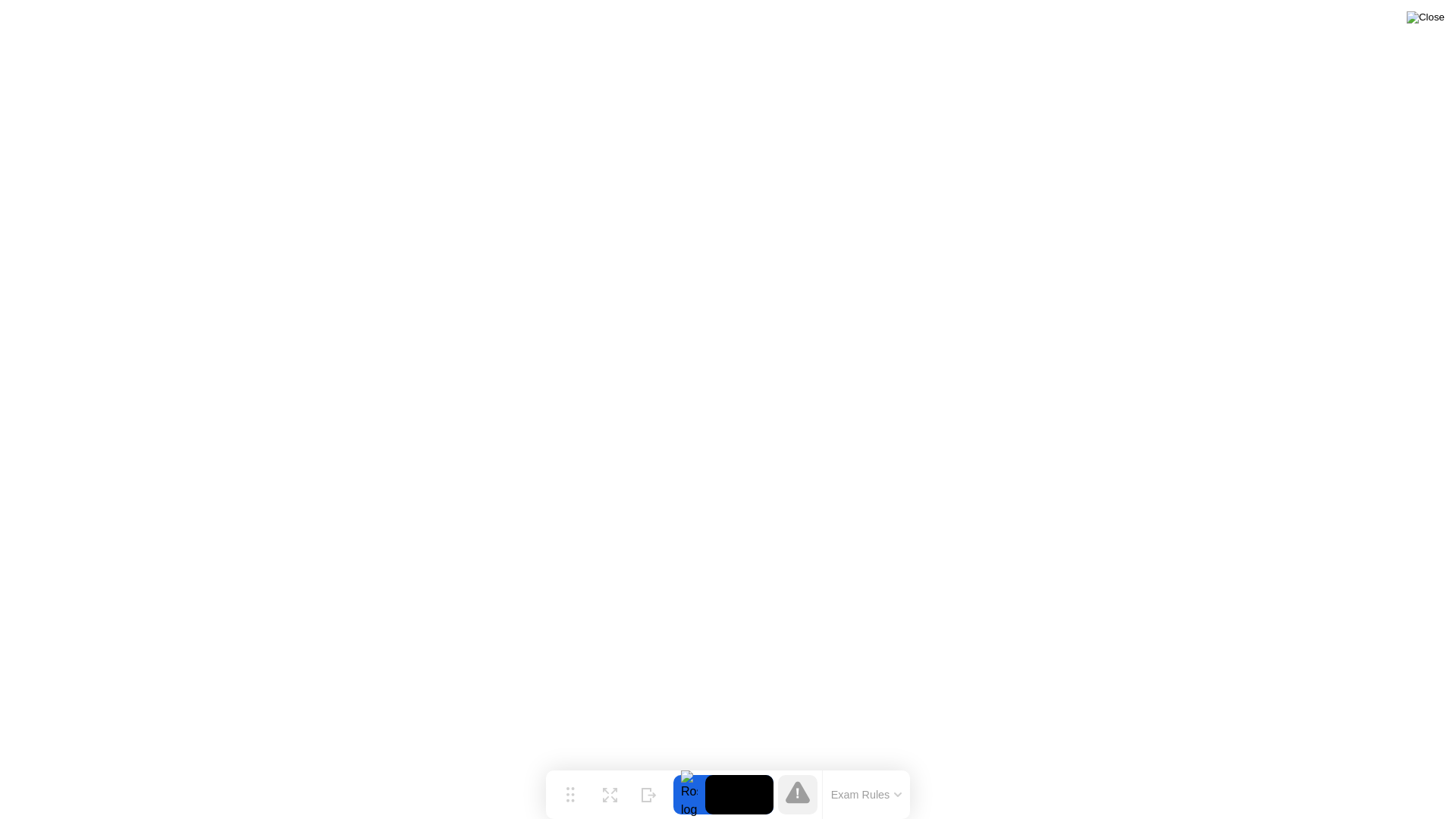
click at [1434, 18] on img at bounding box center [1425, 18] width 38 height 12
